Goal: Task Accomplishment & Management: Manage account settings

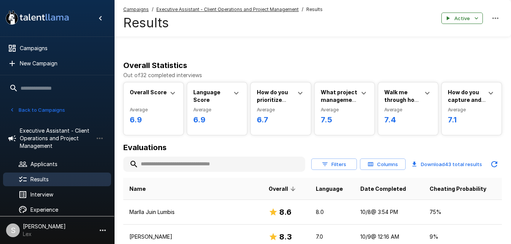
scroll to position [139, 0]
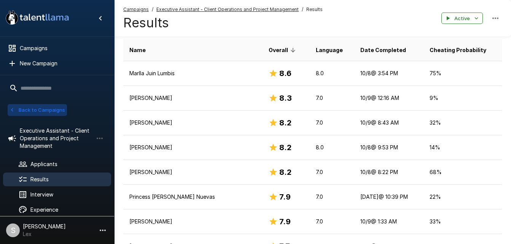
click at [12, 112] on icon "button" at bounding box center [12, 110] width 7 height 7
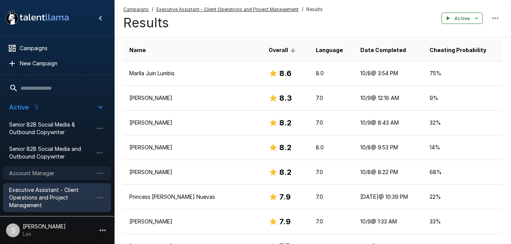
click at [30, 172] on span "Account Manager" at bounding box center [51, 174] width 84 height 8
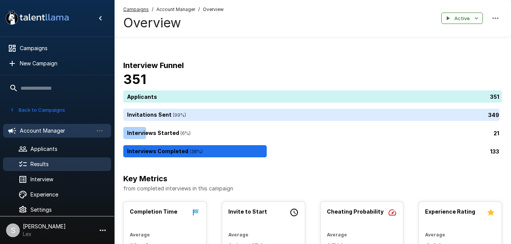
click at [40, 165] on span "Results" at bounding box center [67, 165] width 75 height 8
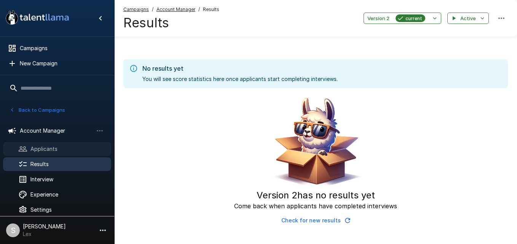
click at [37, 149] on span "Applicants" at bounding box center [67, 149] width 75 height 8
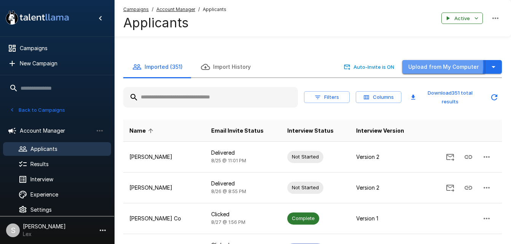
click at [432, 60] on button "Upload from My Computer" at bounding box center [443, 67] width 83 height 14
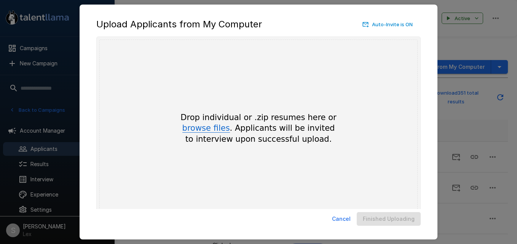
click at [213, 130] on button "browse files" at bounding box center [206, 128] width 48 height 8
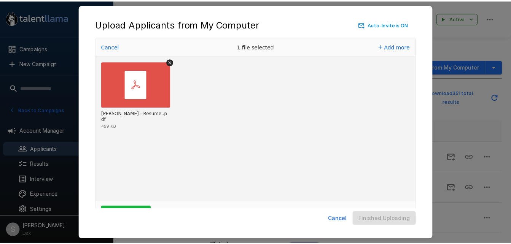
scroll to position [25, 0]
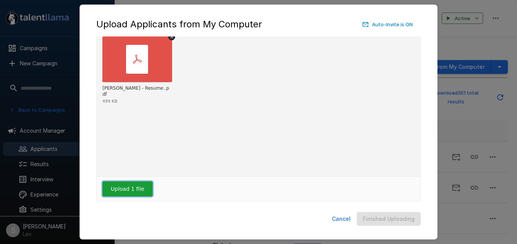
click at [122, 190] on button "Upload 1 file" at bounding box center [127, 188] width 50 height 15
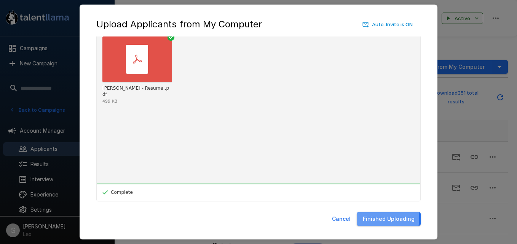
click at [371, 218] on button "Finished Uploading" at bounding box center [388, 219] width 64 height 14
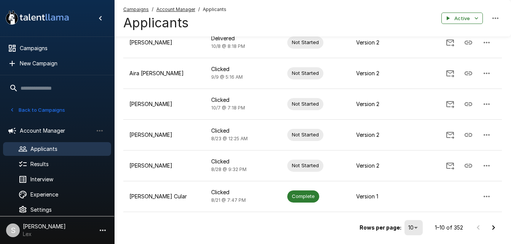
scroll to position [245, 0]
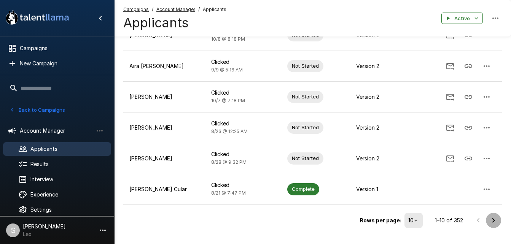
click at [494, 216] on icon "Go to next page" at bounding box center [493, 220] width 9 height 9
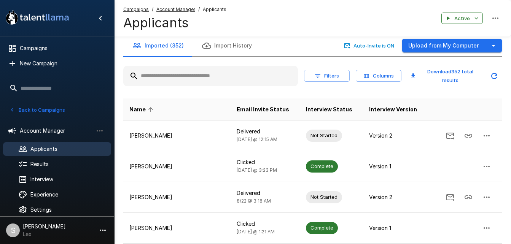
scroll to position [0, 0]
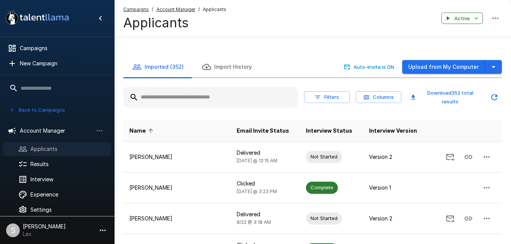
click at [54, 147] on span "Applicants" at bounding box center [67, 149] width 75 height 8
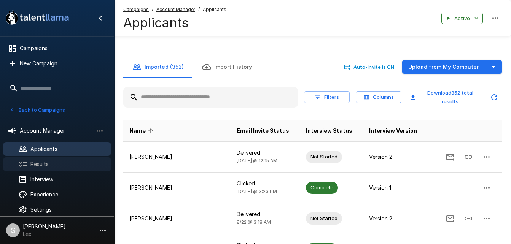
click at [41, 166] on span "Results" at bounding box center [67, 165] width 75 height 8
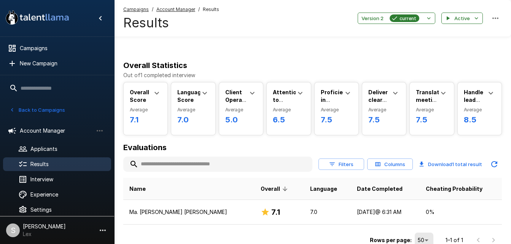
scroll to position [20, 0]
